Goal: Transaction & Acquisition: Book appointment/travel/reservation

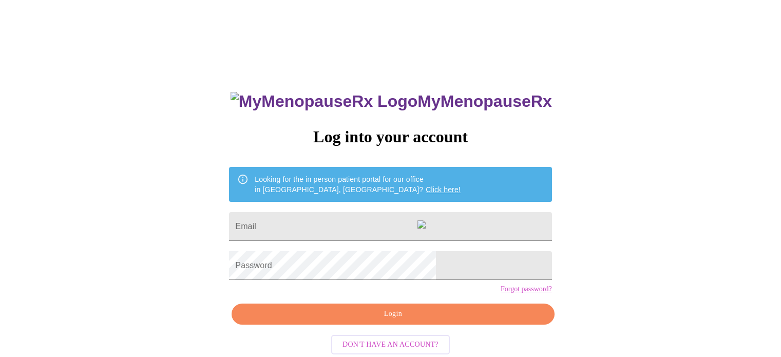
scroll to position [20, 0]
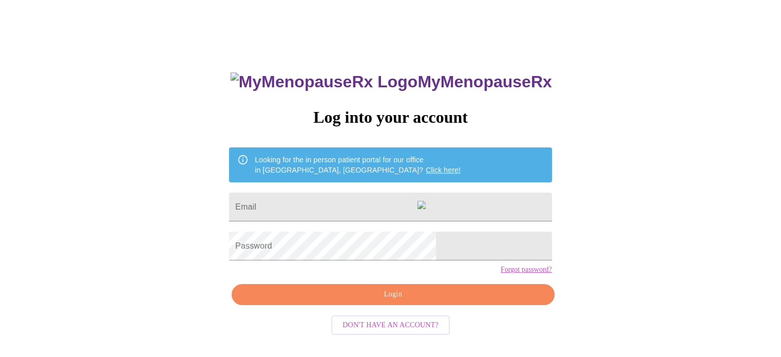
type input "annaharcharik@gmail.com"
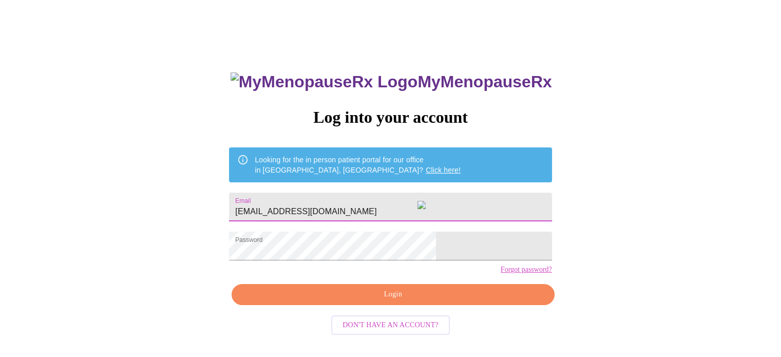
click at [402, 301] on span "Login" at bounding box center [392, 294] width 299 height 13
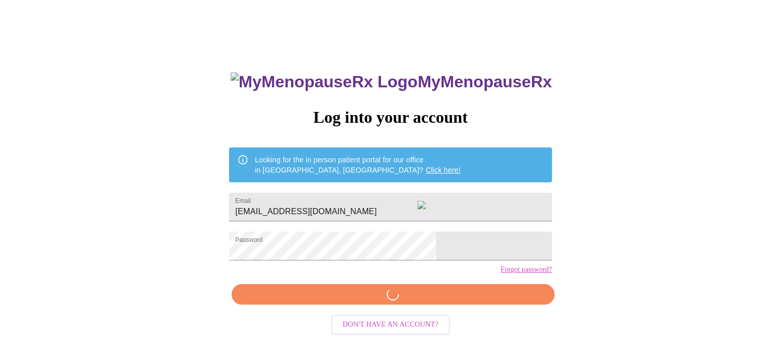
scroll to position [19, 0]
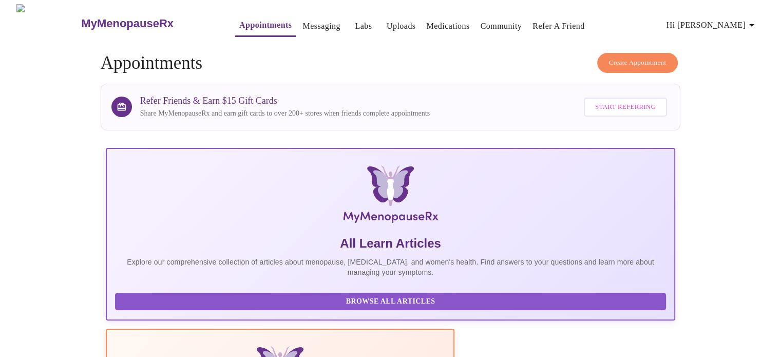
click at [629, 57] on span "Create Appointment" at bounding box center [638, 63] width 58 height 12
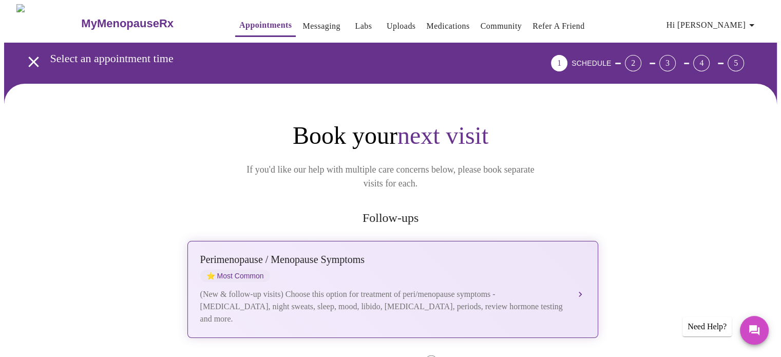
click at [385, 267] on div "Perimenopause / Menopause Symptoms ⭐ Most Common (New & follow-up visits) Choos…" at bounding box center [392, 289] width 385 height 71
click at [569, 276] on div "Perimenopause / Menopause Symptoms ⭐ Most Common (New & follow-up visits) Choos…" at bounding box center [392, 289] width 385 height 71
click at [584, 278] on button "Perimenopause / Menopause Symptoms ⭐ Most Common (New & follow-up visits) Choos…" at bounding box center [392, 289] width 411 height 97
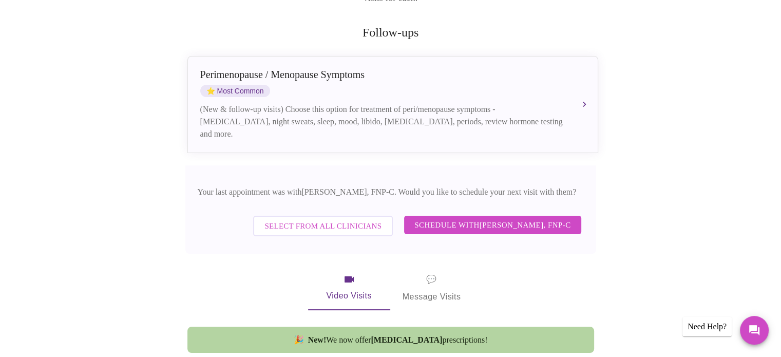
scroll to position [191, 0]
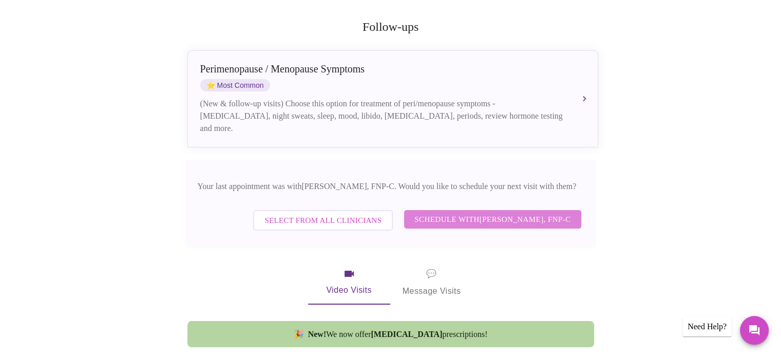
click at [520, 213] on span "Schedule with Elizabeth Hederman, FNP-C" at bounding box center [493, 219] width 156 height 13
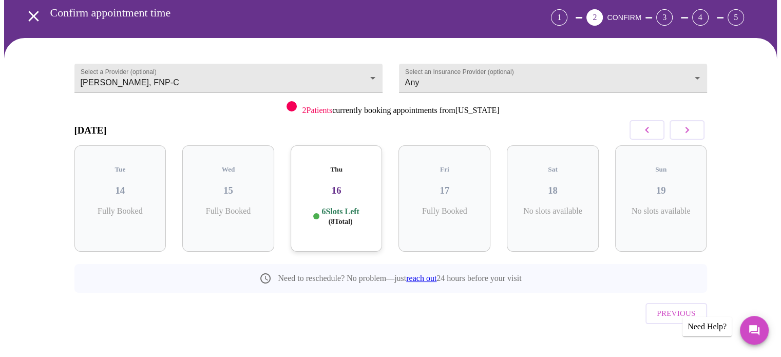
click at [331, 187] on div "Thu 16 6 Slots Left ( 8 Total)" at bounding box center [337, 198] width 92 height 106
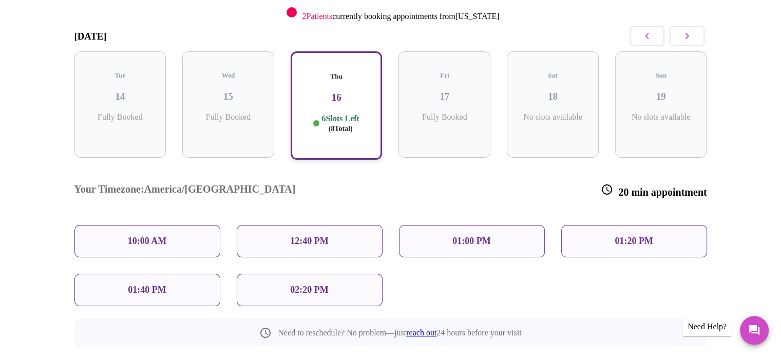
scroll to position [146, 0]
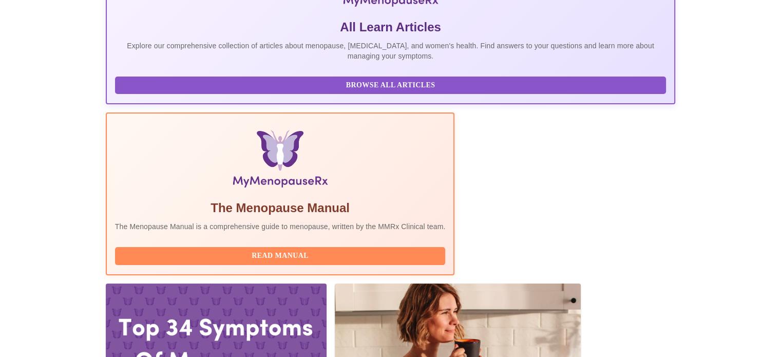
scroll to position [258, 0]
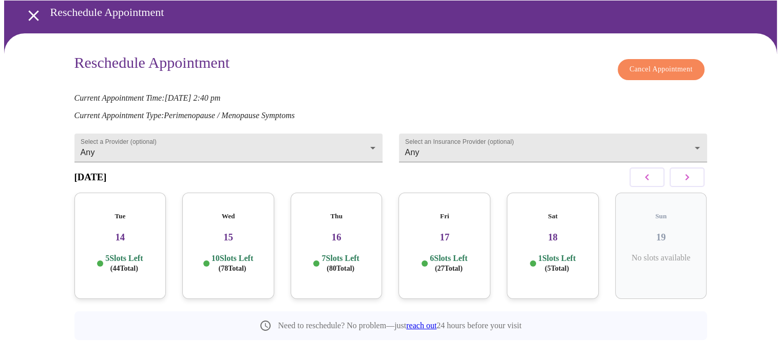
scroll to position [57, 0]
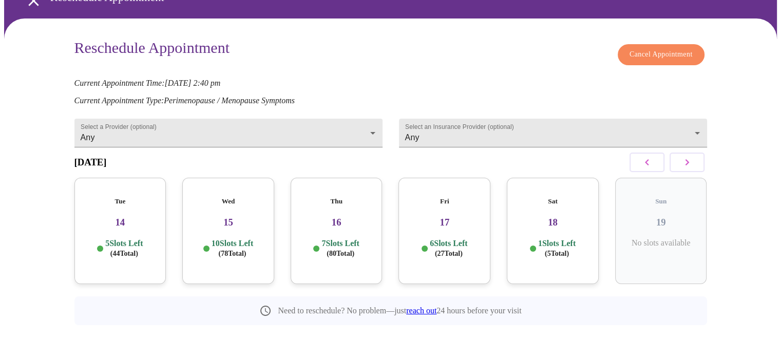
click at [117, 217] on h3 "14" at bounding box center [121, 222] width 76 height 11
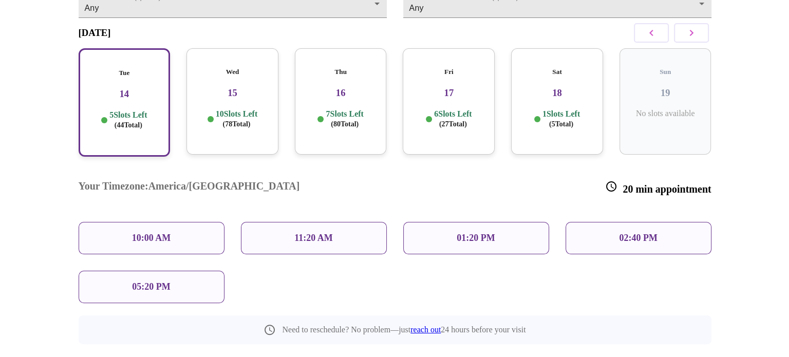
scroll to position [192, 0]
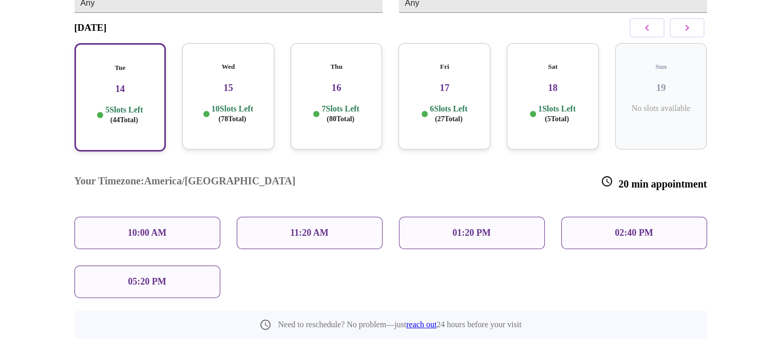
click at [136, 276] on p "05:20 PM" at bounding box center [147, 281] width 38 height 11
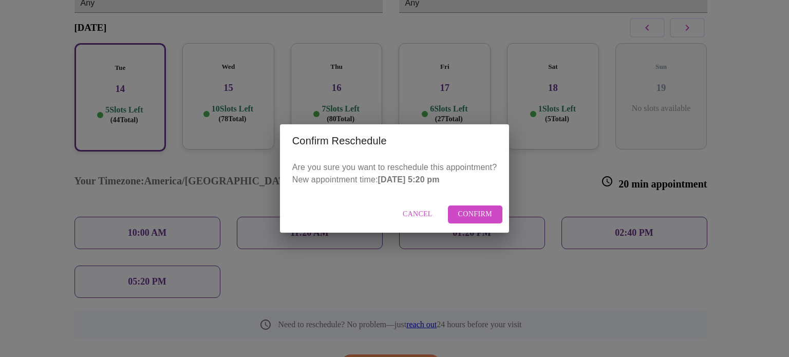
click at [476, 213] on span "Confirm" at bounding box center [475, 214] width 34 height 13
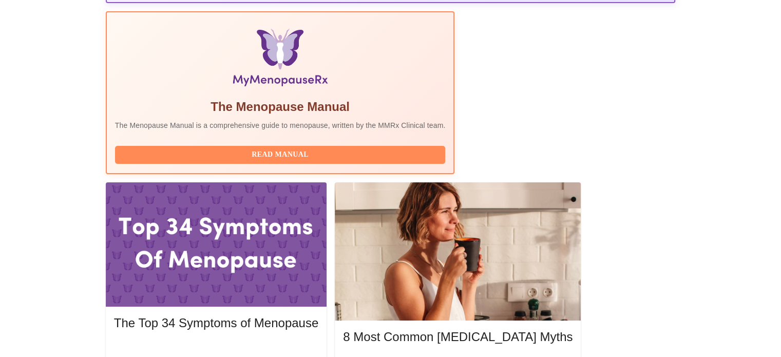
scroll to position [318, 0]
